Goal: Task Accomplishment & Management: Manage account settings

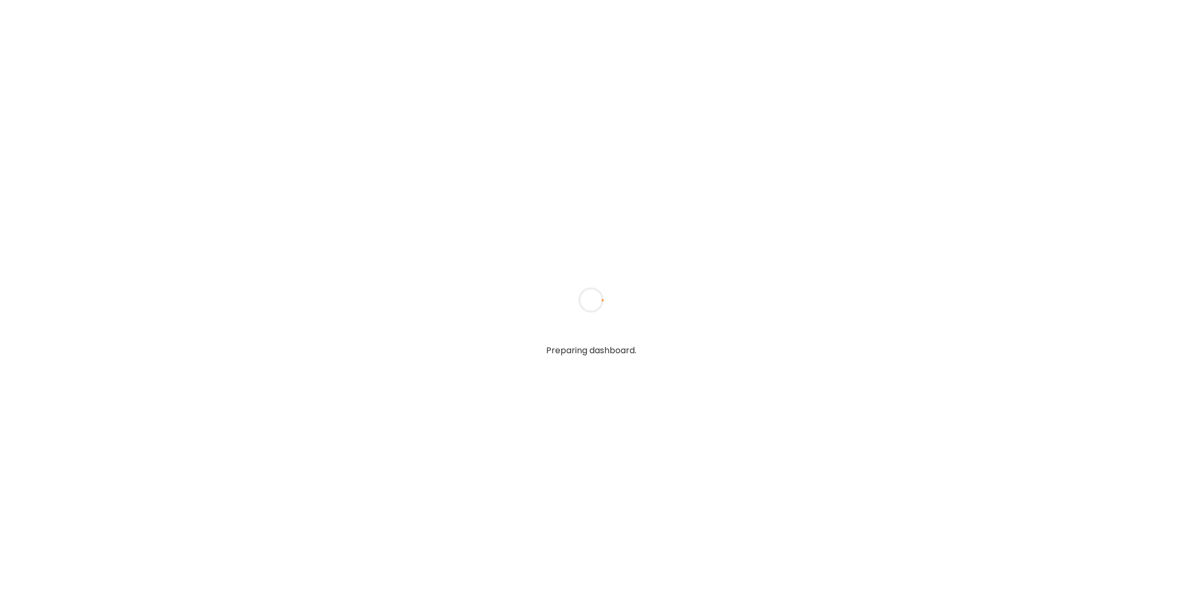
type input "******"
type input "**********"
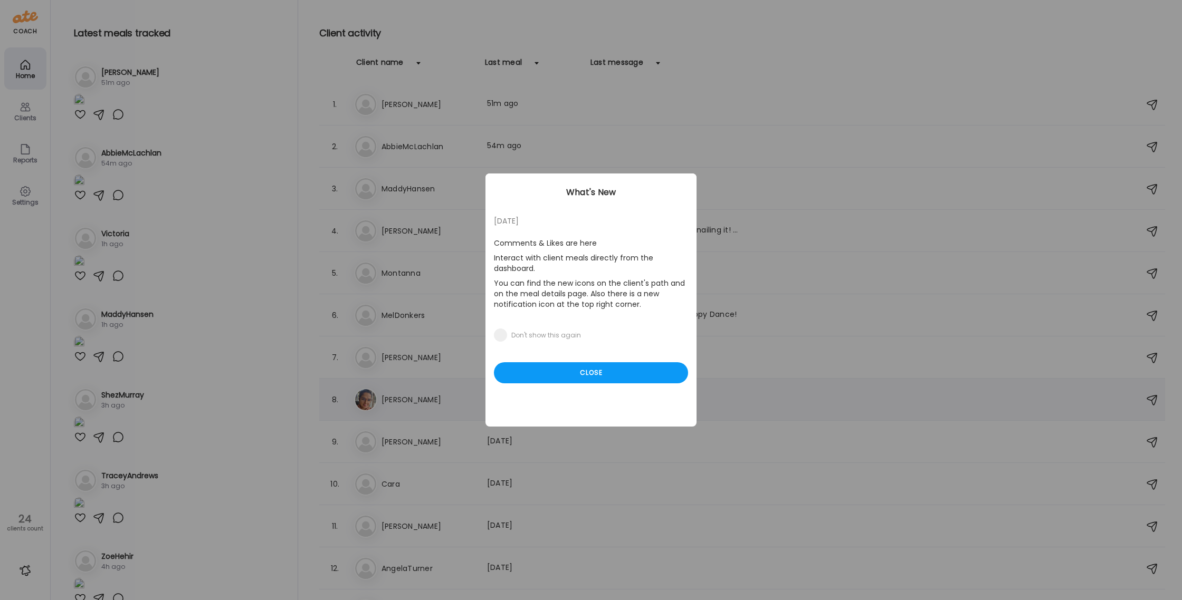
click at [567, 382] on div "Close" at bounding box center [591, 372] width 194 height 21
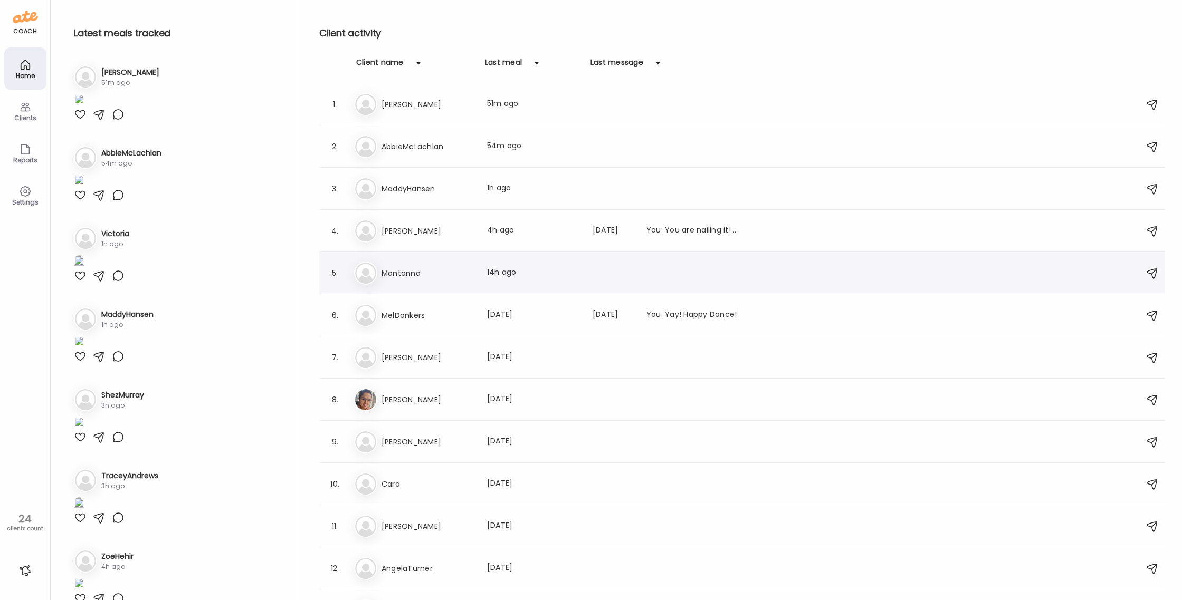
drag, startPoint x: 350, startPoint y: 269, endPoint x: 356, endPoint y: 270, distance: 5.9
click at [351, 269] on div "5. Mo Montanna Last meal: 14h ago" at bounding box center [742, 273] width 846 height 42
click at [362, 271] on img at bounding box center [365, 273] width 21 height 21
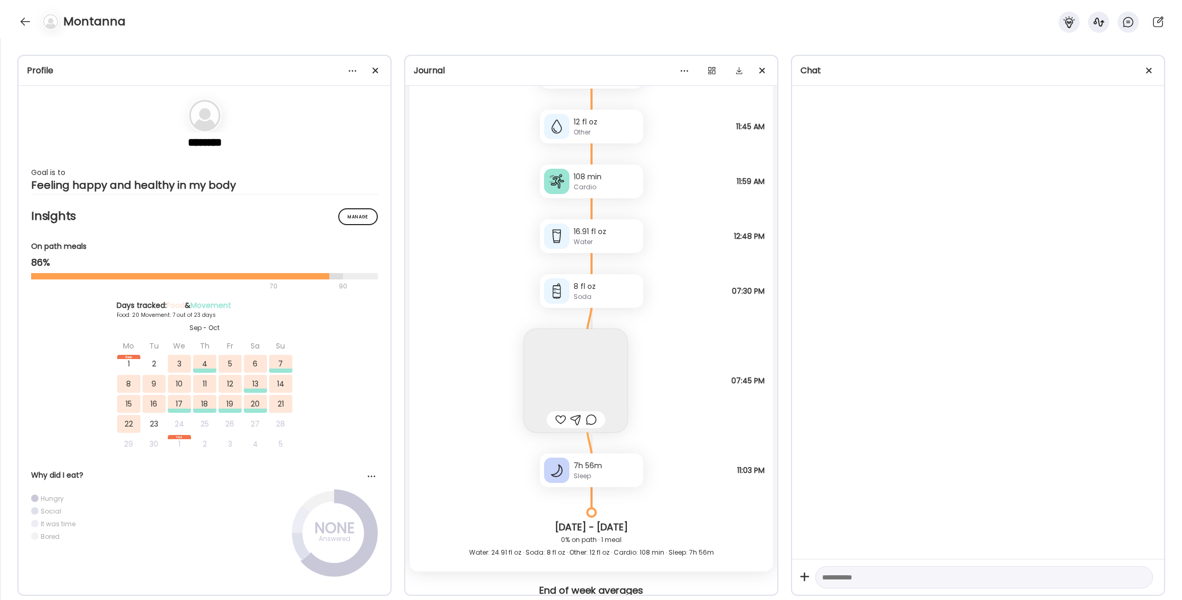
scroll to position [12285, 0]
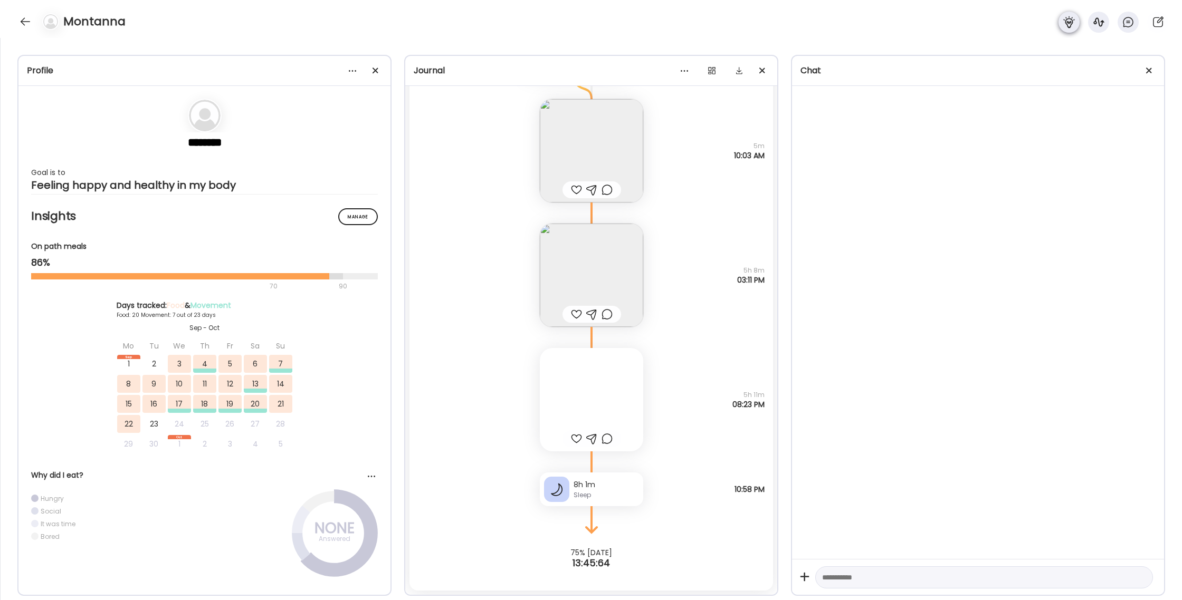
click at [1066, 20] on icon at bounding box center [1068, 22] width 11 height 12
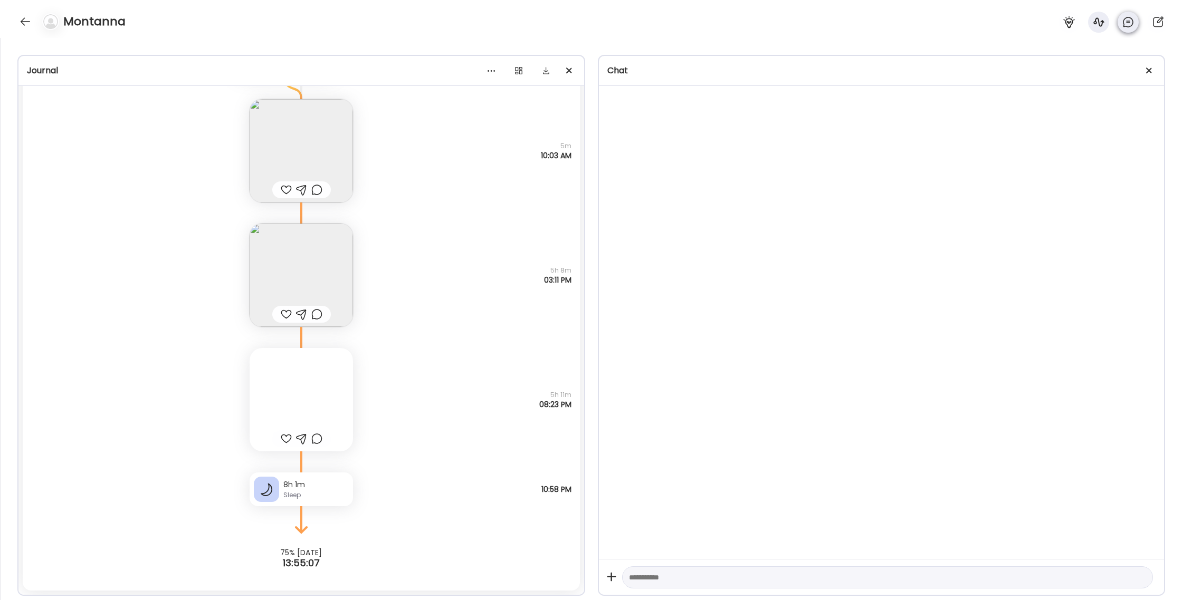
click at [1122, 21] on icon at bounding box center [1128, 22] width 13 height 13
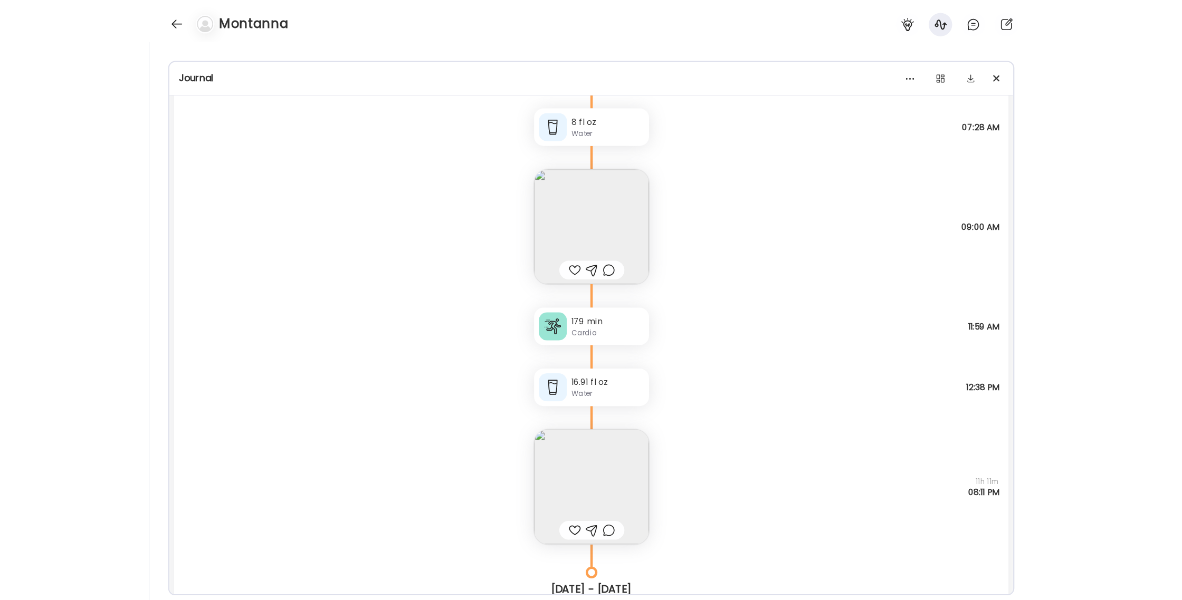
scroll to position [6509, 0]
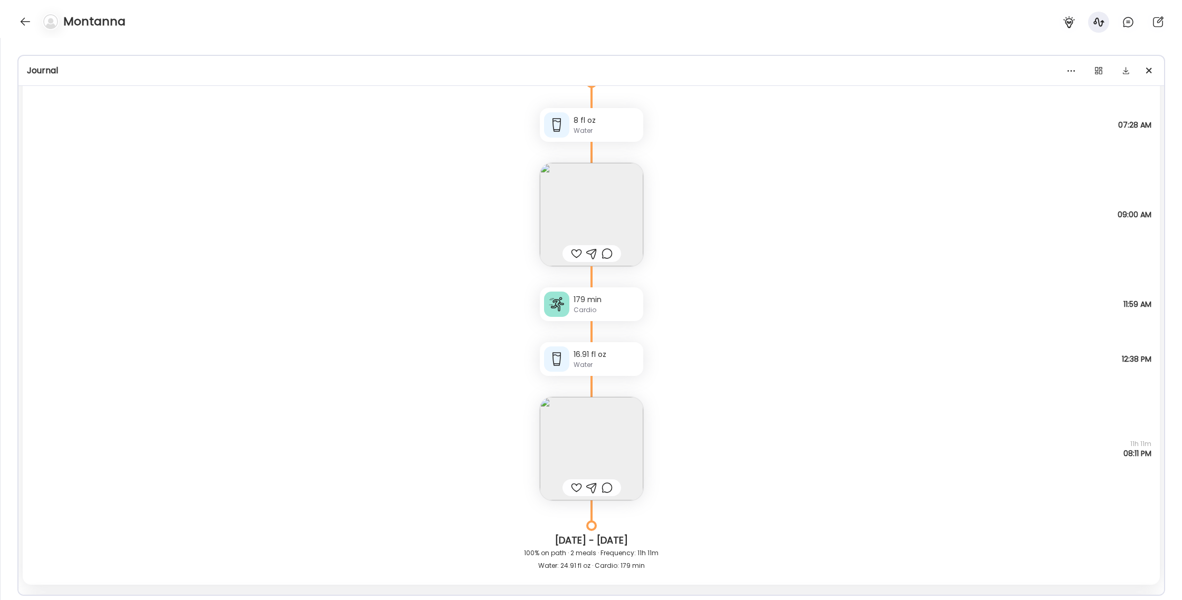
click at [22, 23] on div at bounding box center [25, 21] width 17 height 17
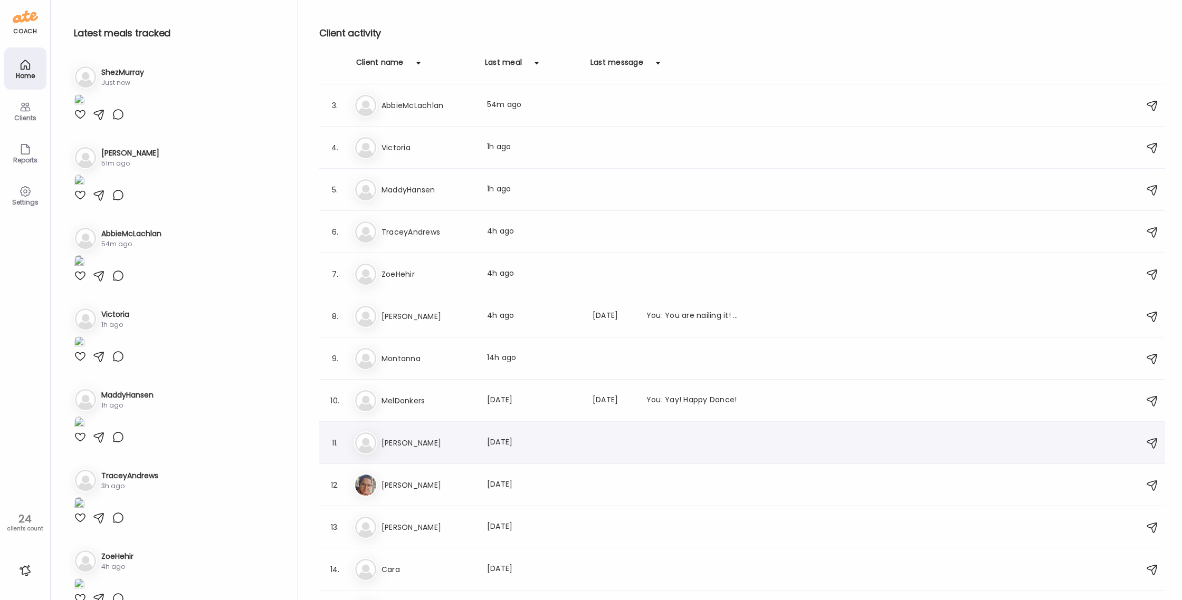
scroll to position [0, 0]
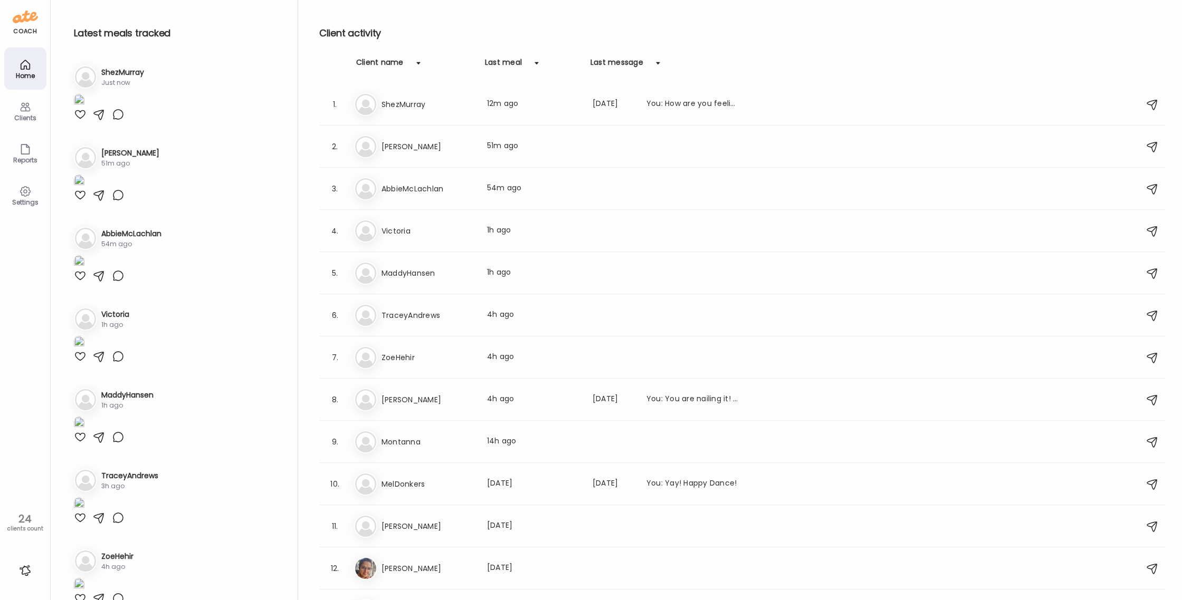
click at [360, 226] on img at bounding box center [365, 231] width 21 height 21
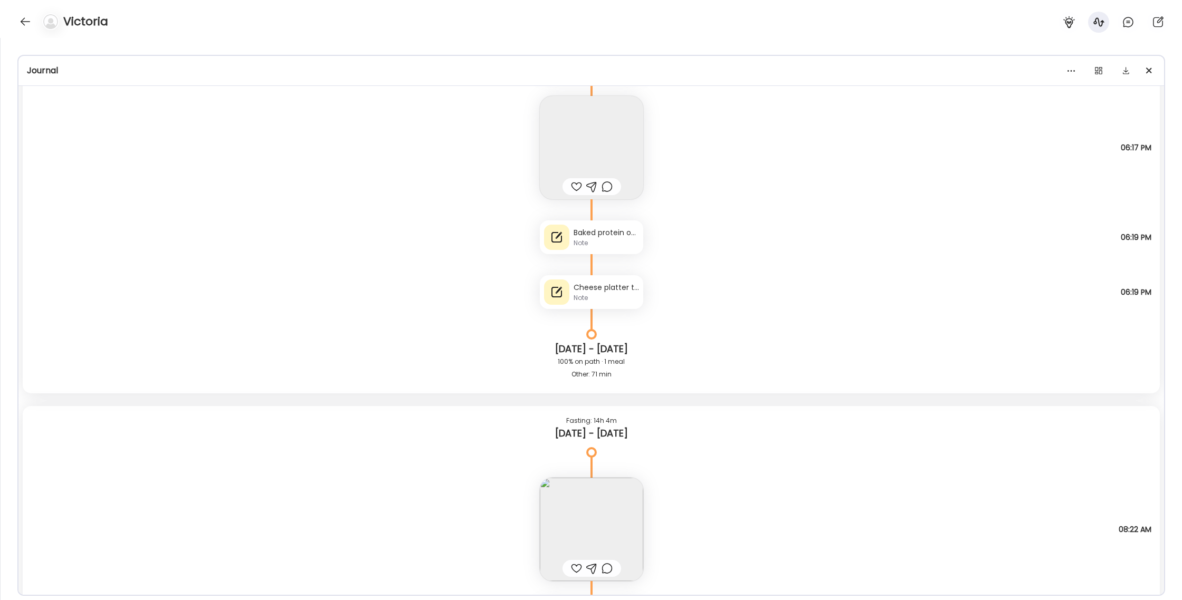
scroll to position [7032, 0]
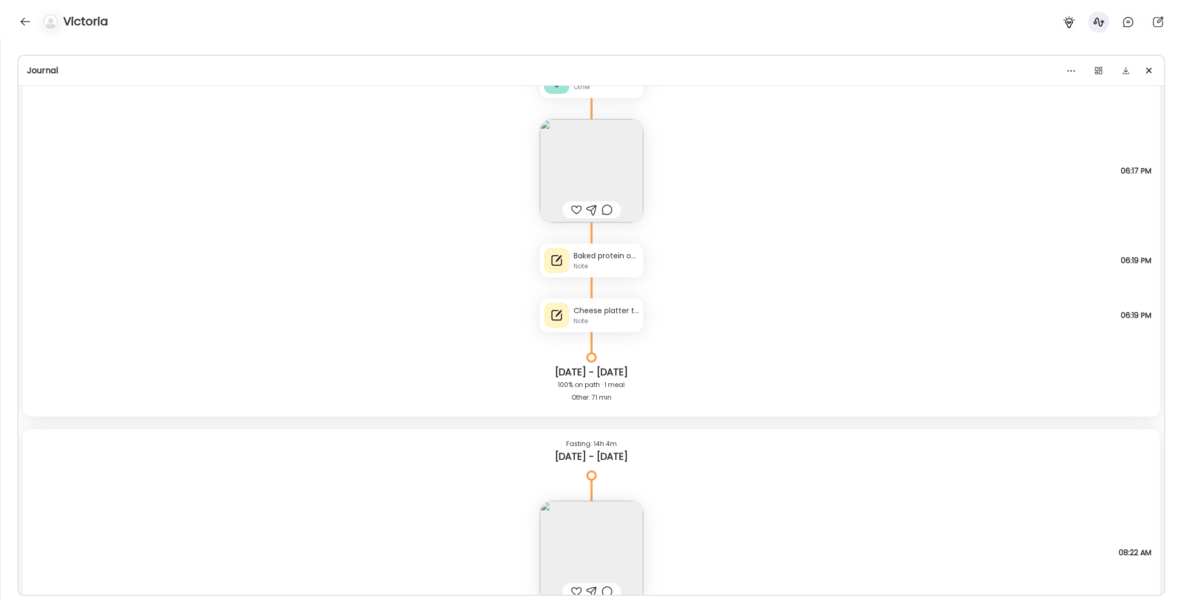
click at [614, 252] on div "Baked protein oats + choc chip" at bounding box center [605, 256] width 65 height 11
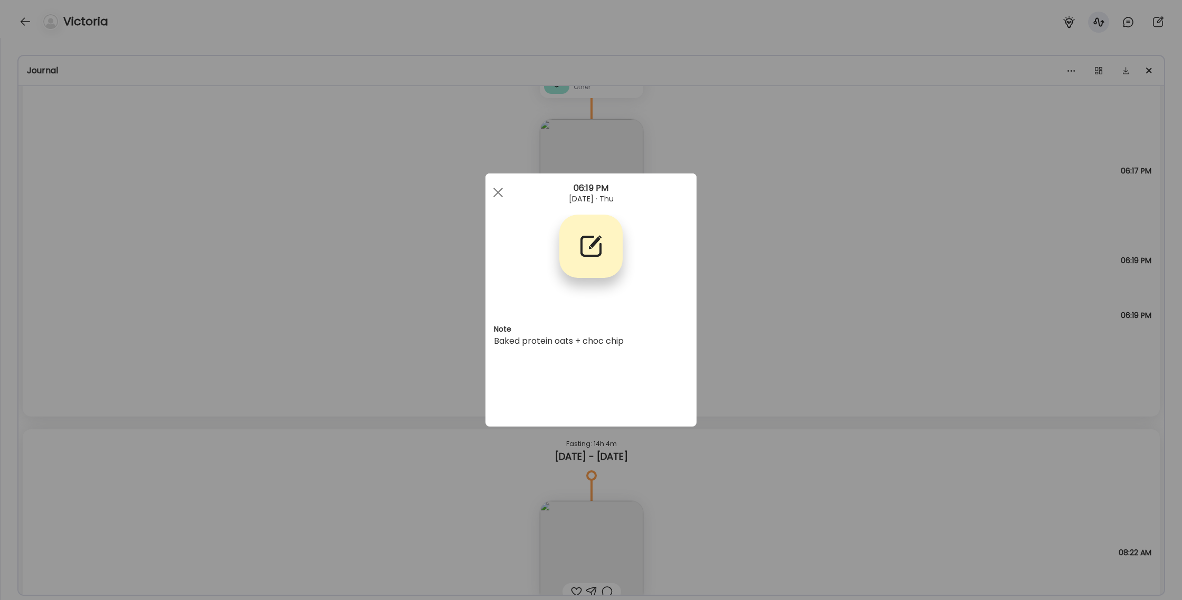
click at [790, 276] on div "Ate Coach Dashboard Wahoo! It’s official Take a moment to set up your Coach Pro…" at bounding box center [591, 300] width 1182 height 600
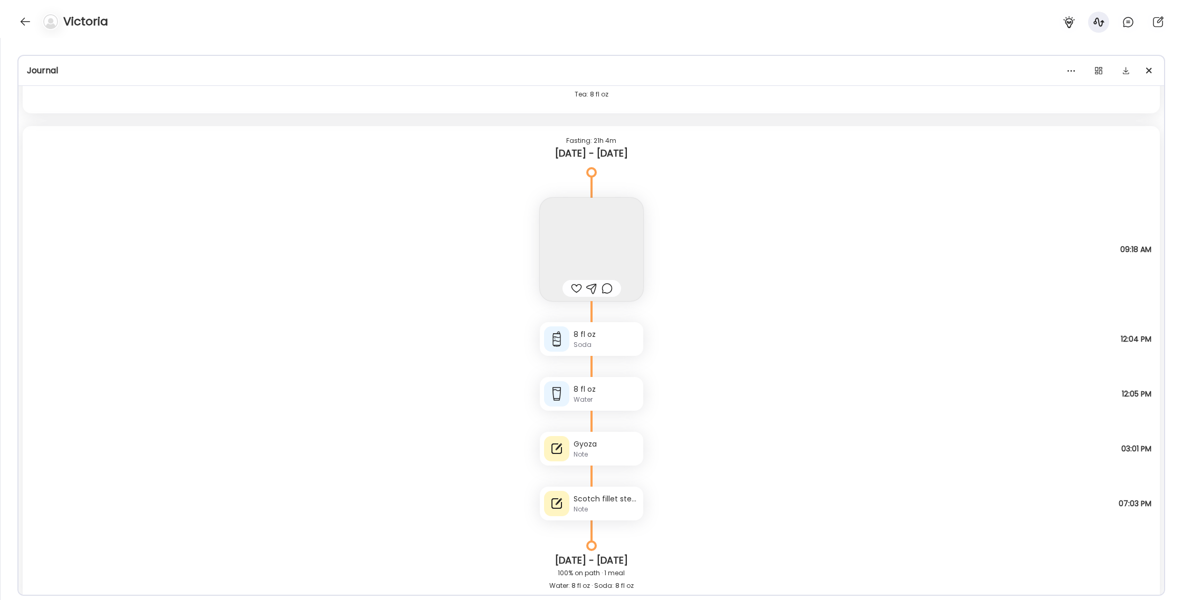
scroll to position [4027, 0]
